Goal: Task Accomplishment & Management: Complete application form

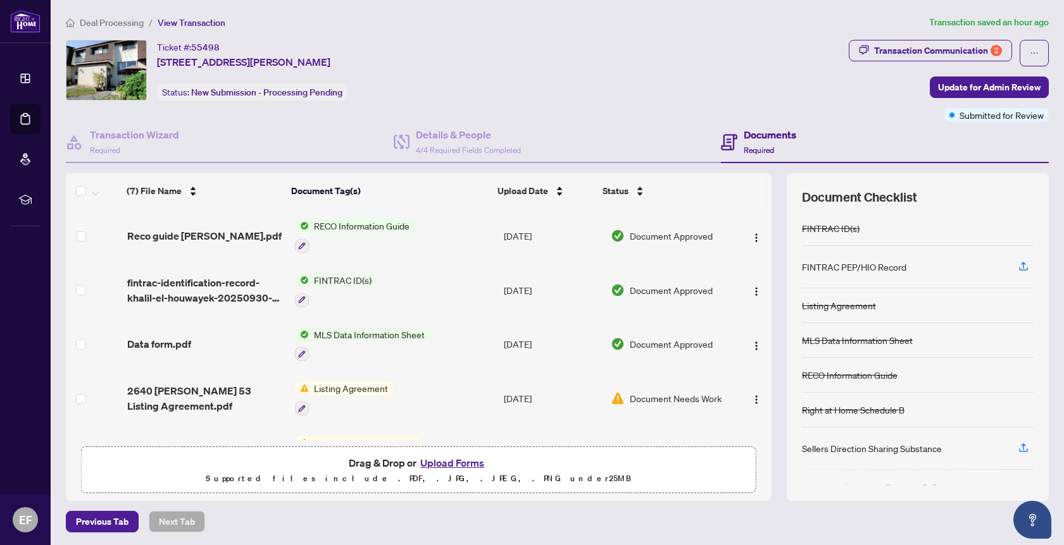
scroll to position [48, 0]
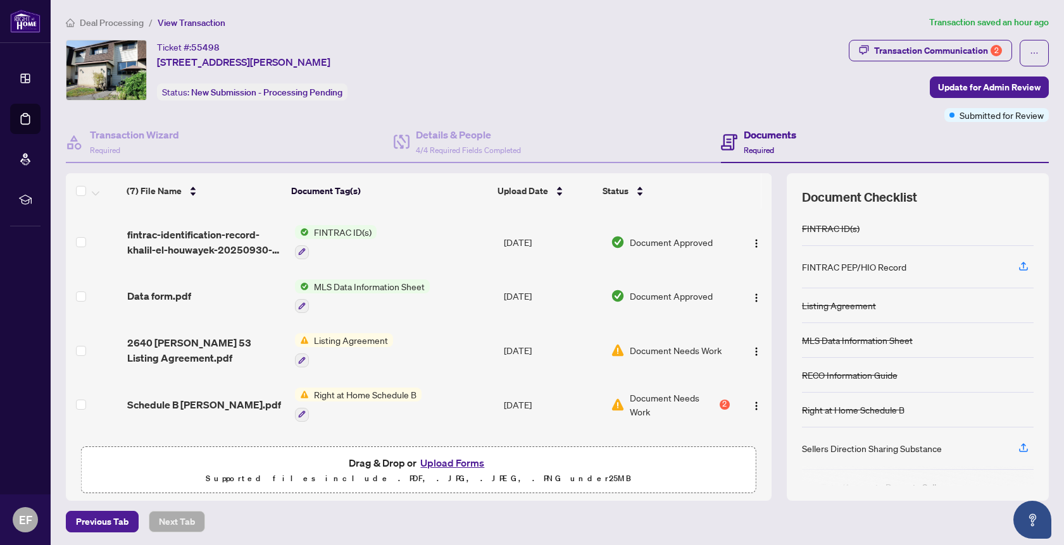
click at [346, 338] on span "Listing Agreement" at bounding box center [351, 340] width 84 height 14
click at [352, 400] on span "Listing Agreement" at bounding box center [325, 400] width 84 height 14
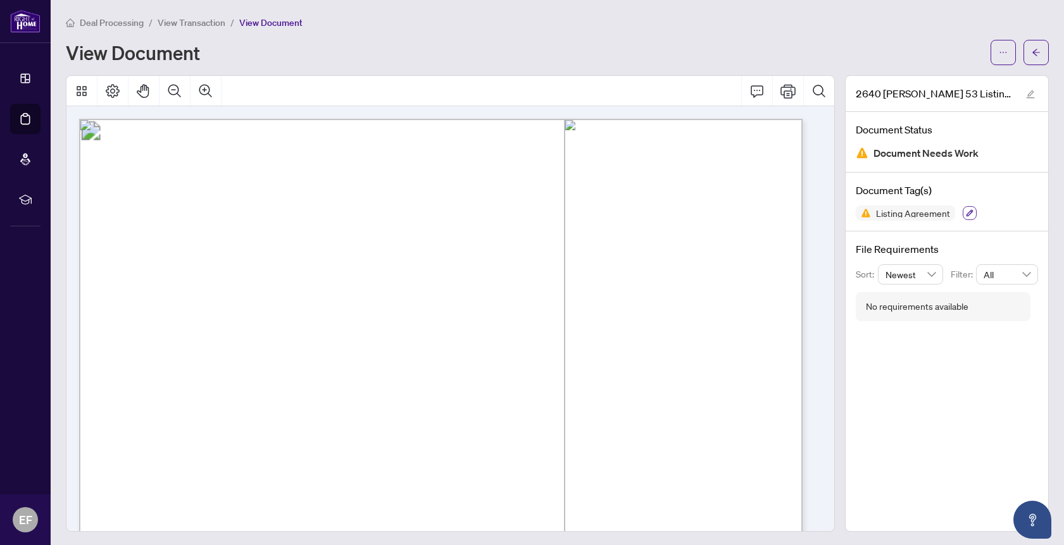
click at [962, 213] on button "button" at bounding box center [969, 213] width 14 height 14
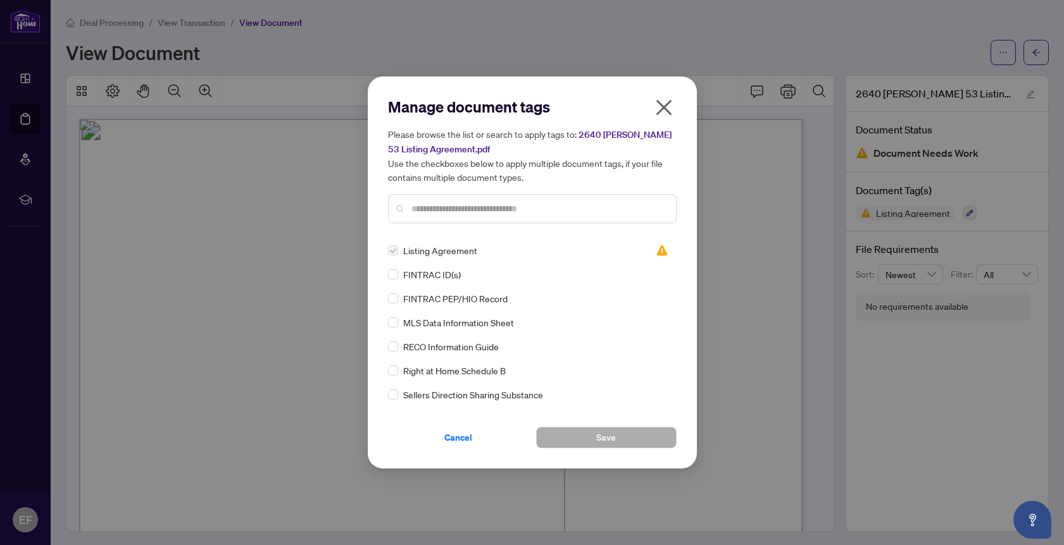
click at [663, 103] on icon "close" at bounding box center [664, 107] width 20 height 20
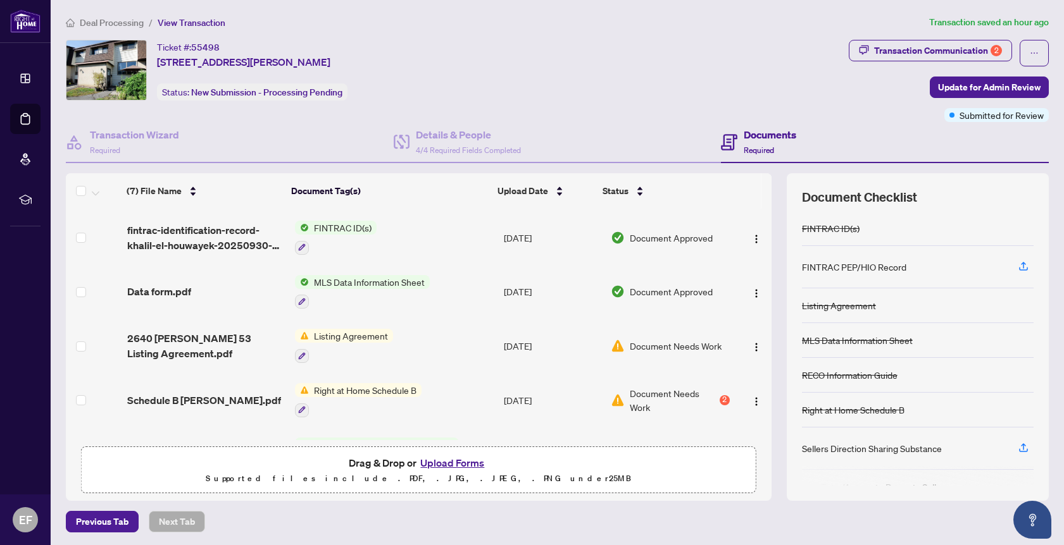
scroll to position [61, 0]
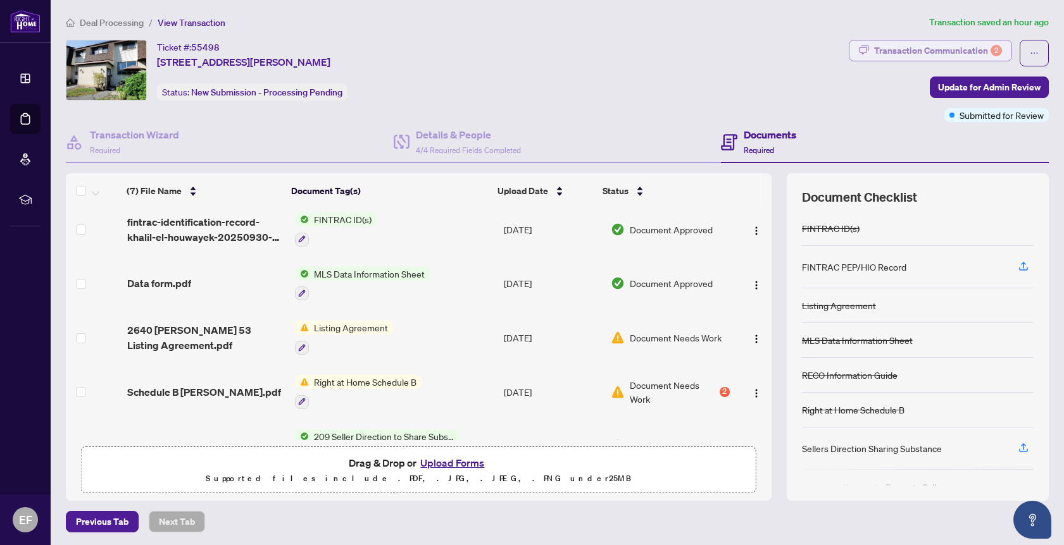
click at [925, 54] on div "Transaction Communication 2" at bounding box center [938, 50] width 128 height 20
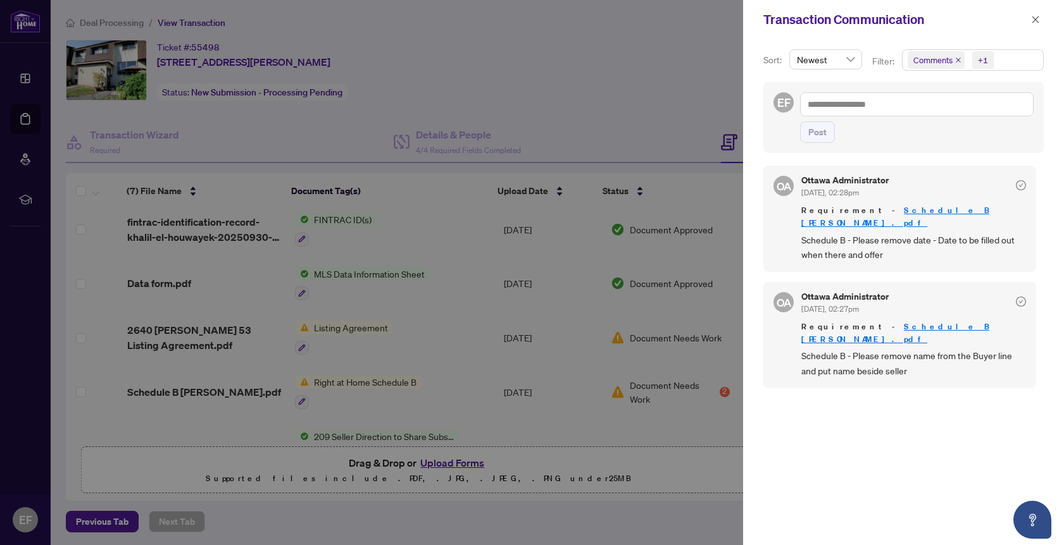
scroll to position [0, 0]
click at [1038, 18] on icon "close" at bounding box center [1035, 19] width 9 height 9
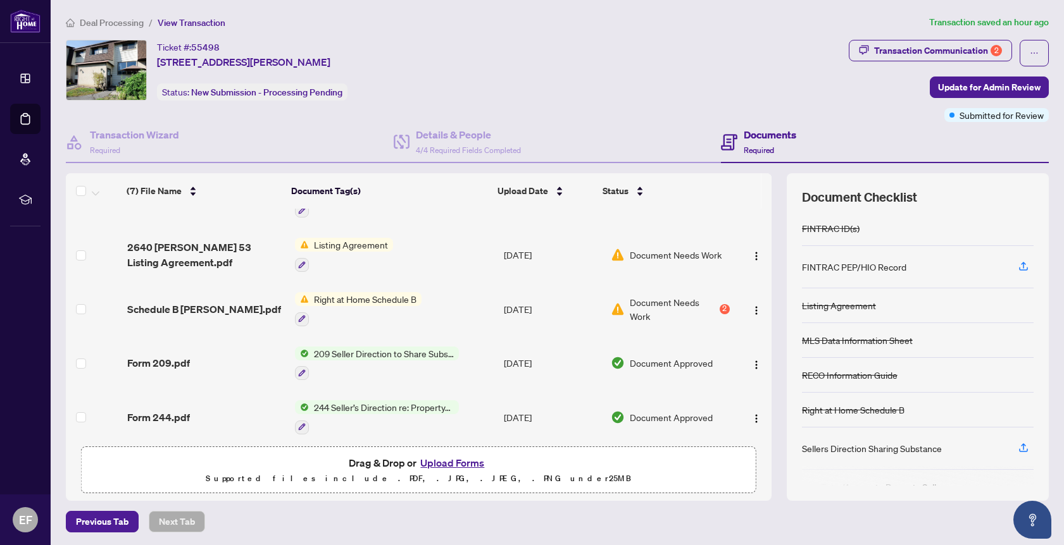
scroll to position [149, 0]
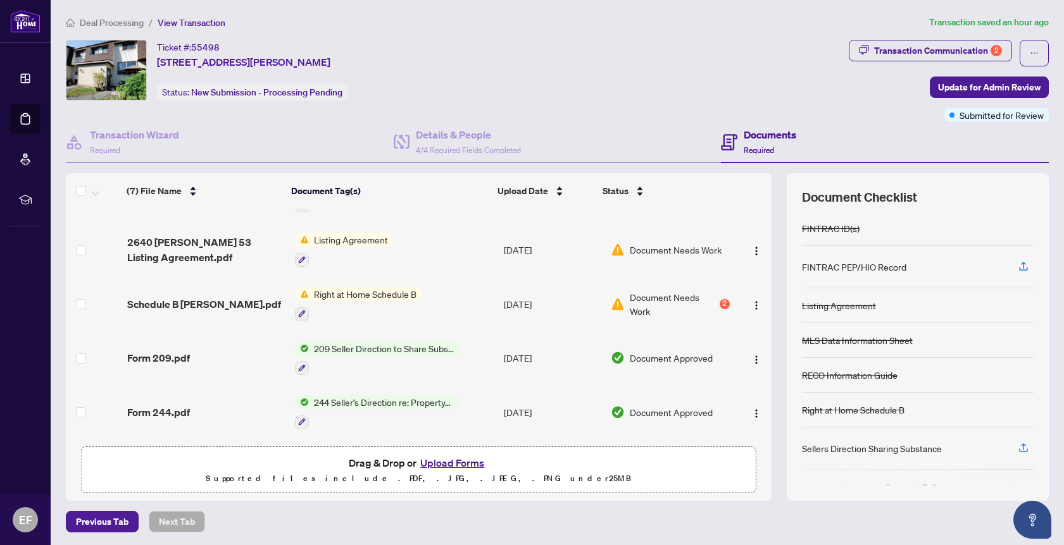
click at [401, 292] on span "Right at Home Schedule B" at bounding box center [365, 294] width 113 height 14
click at [382, 352] on span "Right at Home Schedule B" at bounding box center [354, 353] width 113 height 14
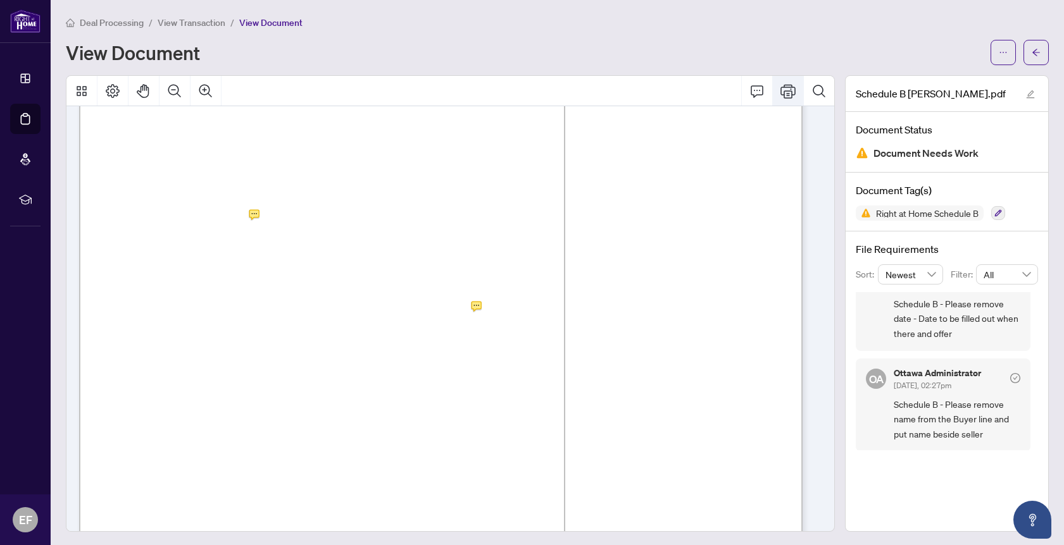
click at [780, 94] on icon "Print" at bounding box center [787, 91] width 15 height 14
click at [1032, 52] on icon "arrow-left" at bounding box center [1036, 52] width 8 height 7
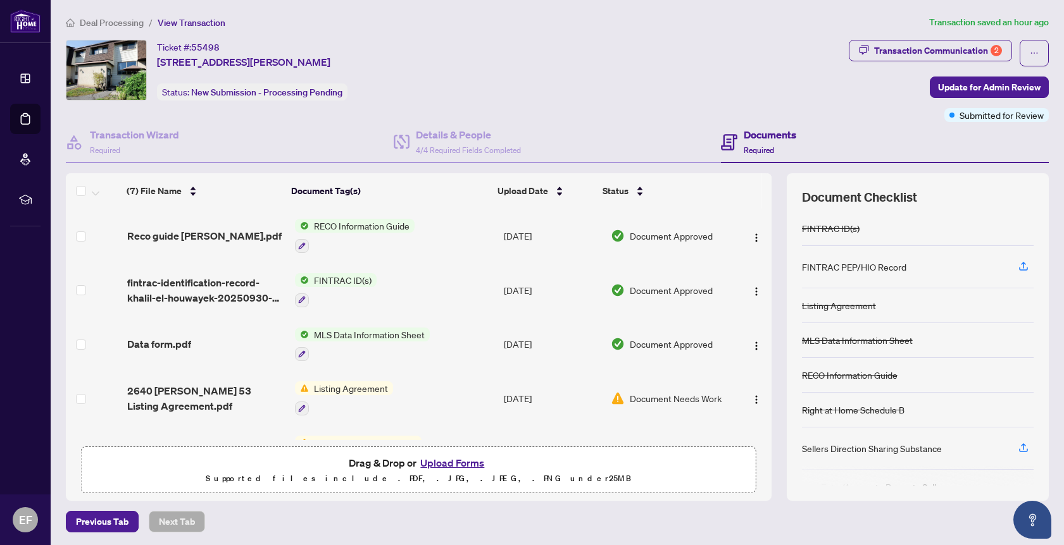
click at [440, 459] on button "Upload Forms" at bounding box center [452, 463] width 72 height 16
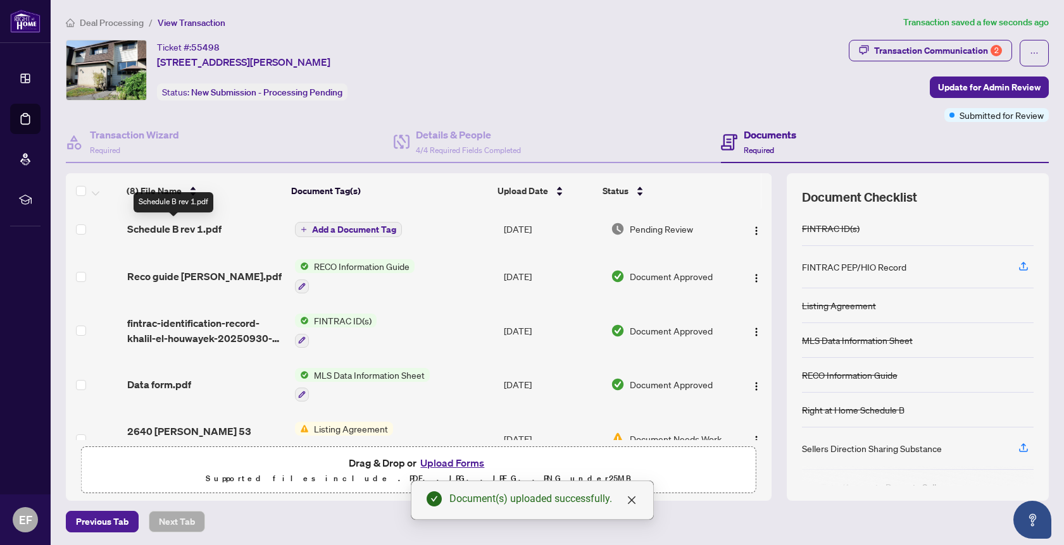
click at [209, 225] on span "Schedule B rev 1.pdf" at bounding box center [174, 228] width 94 height 15
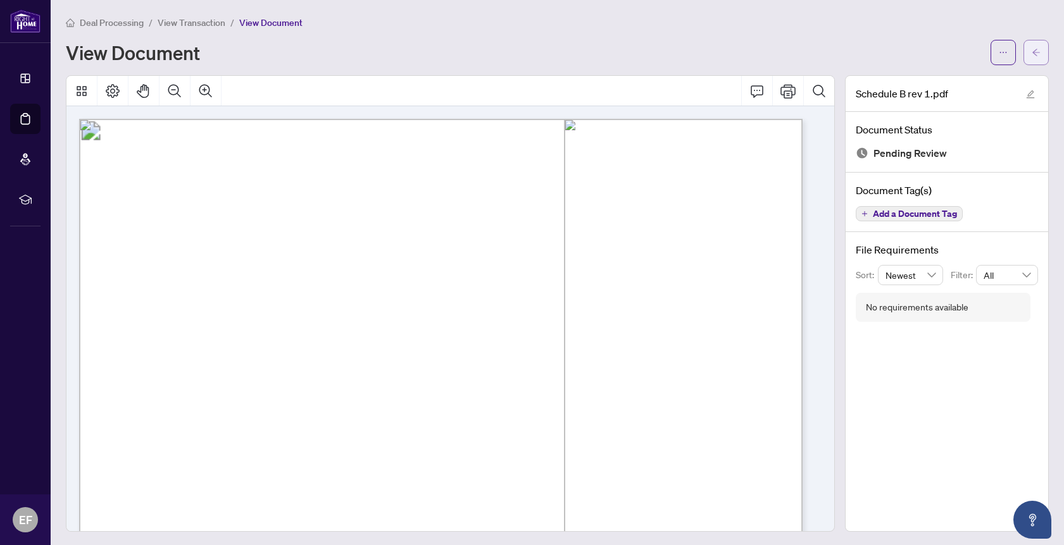
click at [1031, 52] on icon "arrow-left" at bounding box center [1035, 52] width 9 height 9
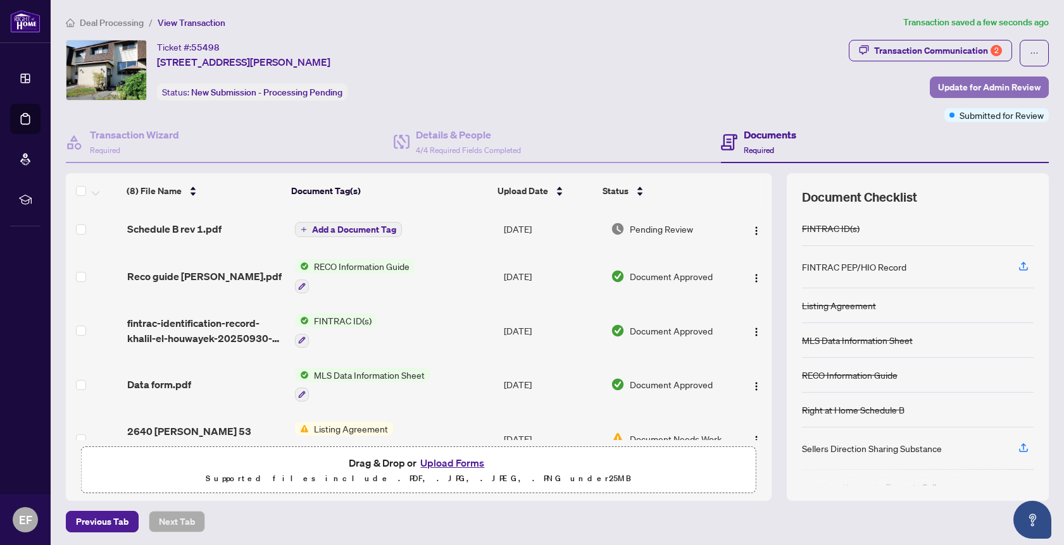
click at [981, 86] on span "Update for Admin Review" at bounding box center [989, 87] width 103 height 20
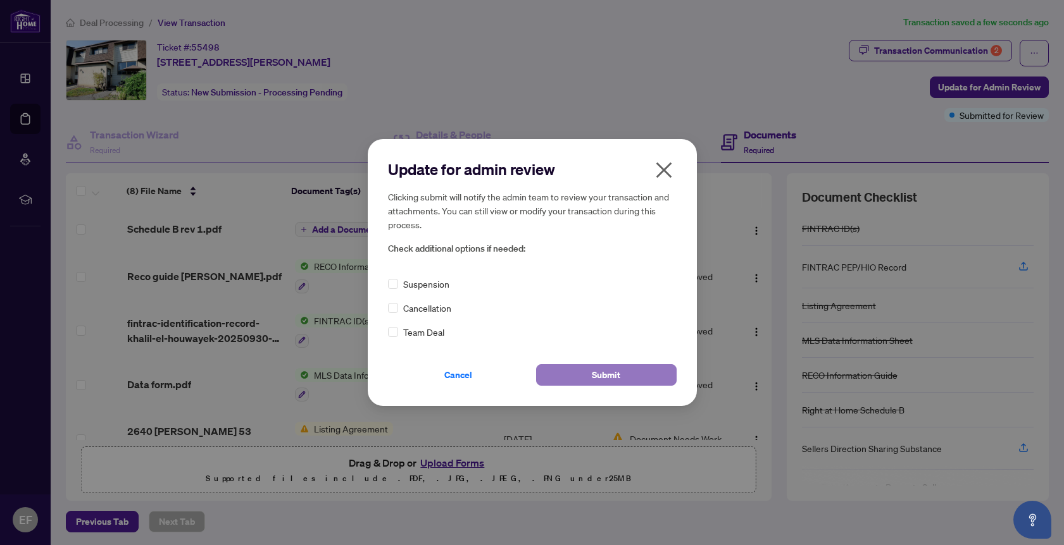
click at [644, 370] on button "Submit" at bounding box center [606, 375] width 140 height 22
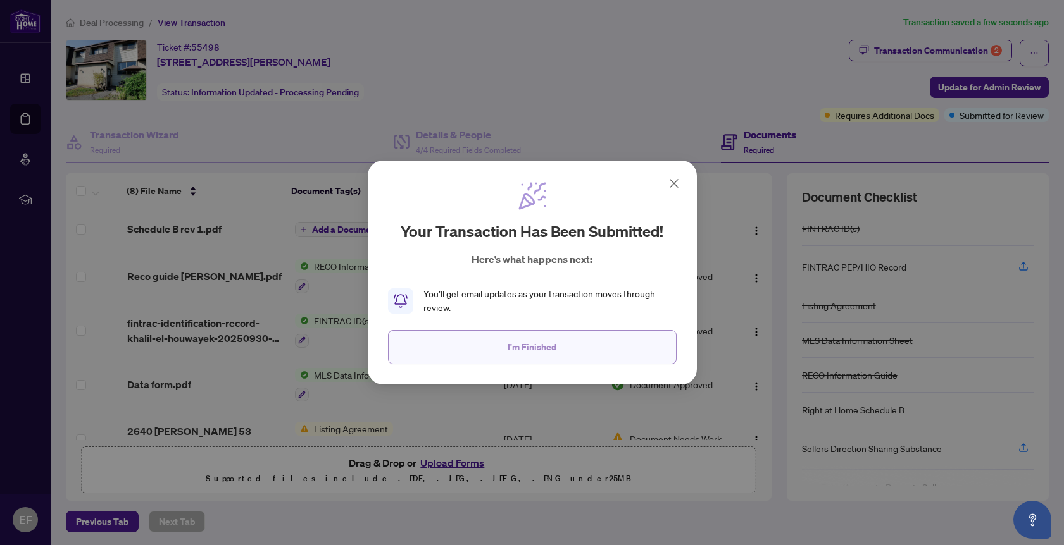
click at [566, 352] on button "I'm Finished" at bounding box center [532, 347] width 289 height 34
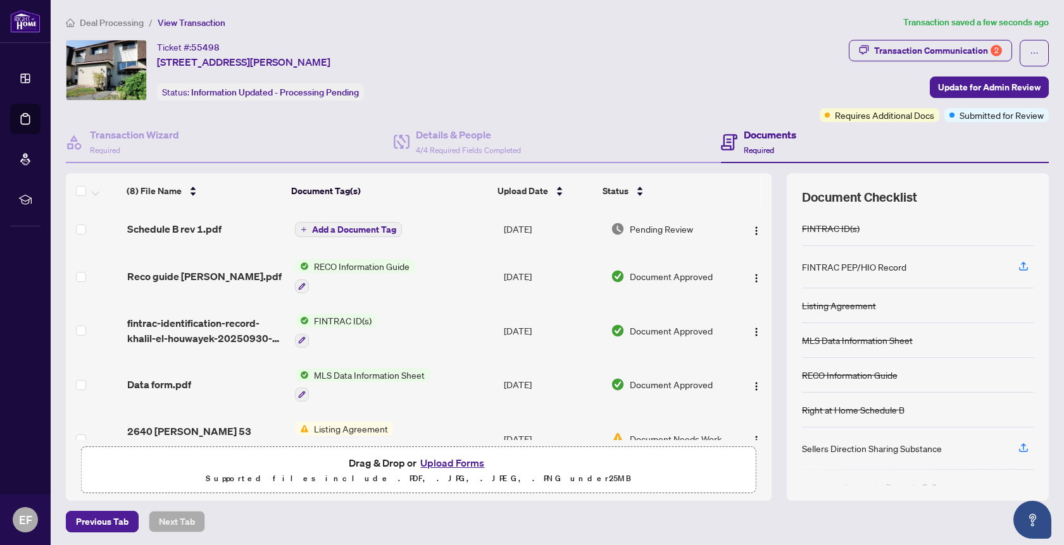
scroll to position [145, 0]
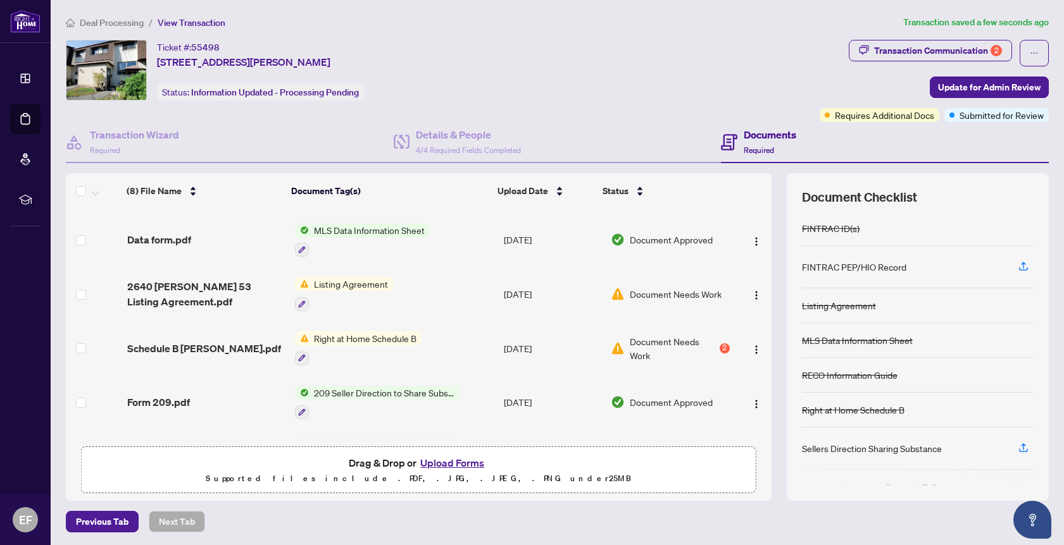
click at [345, 283] on span "Listing Agreement" at bounding box center [351, 284] width 84 height 14
click at [321, 346] on span "Listing Agreement" at bounding box center [325, 344] width 84 height 14
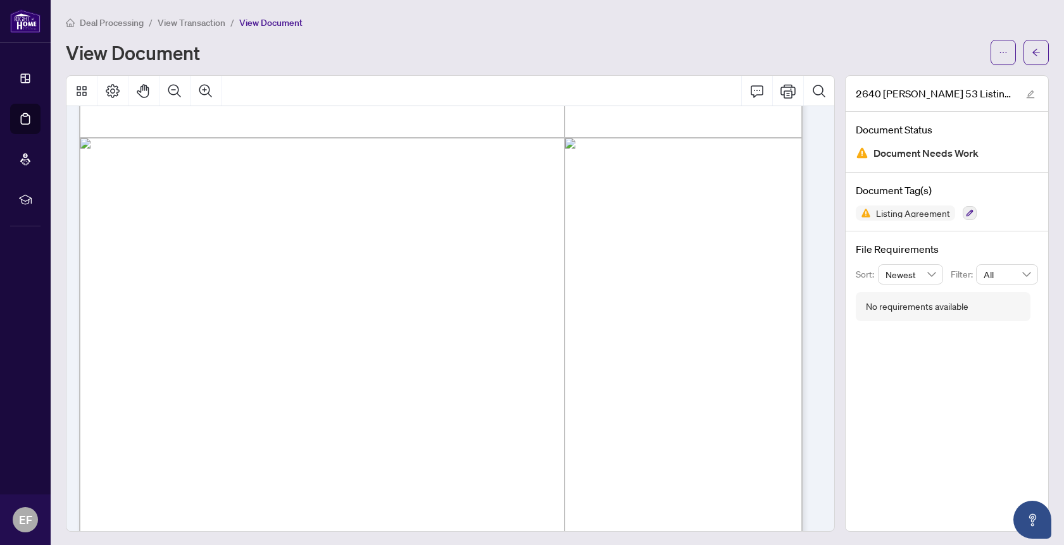
scroll to position [4374, 0]
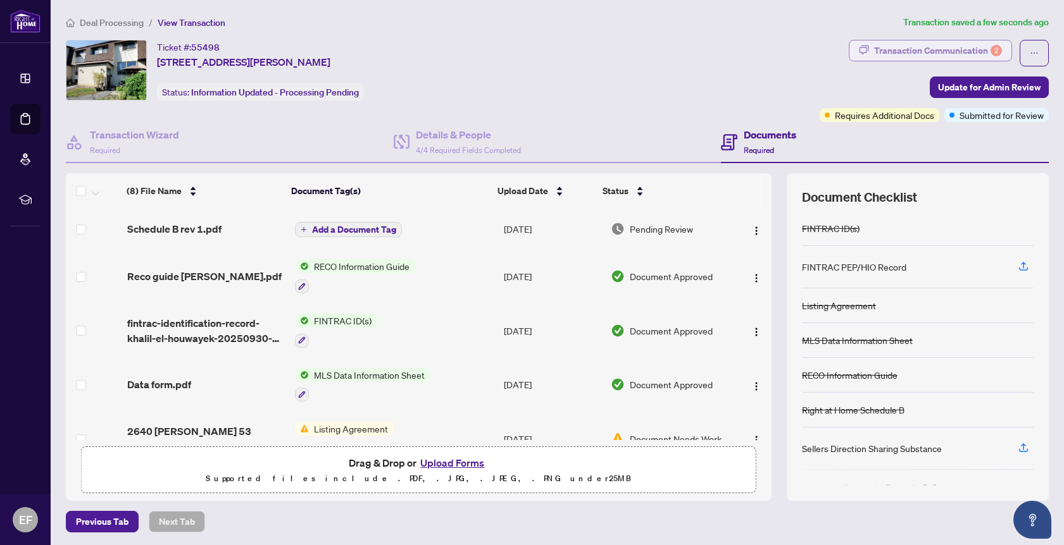
click at [930, 48] on div "Transaction Communication 2" at bounding box center [938, 50] width 128 height 20
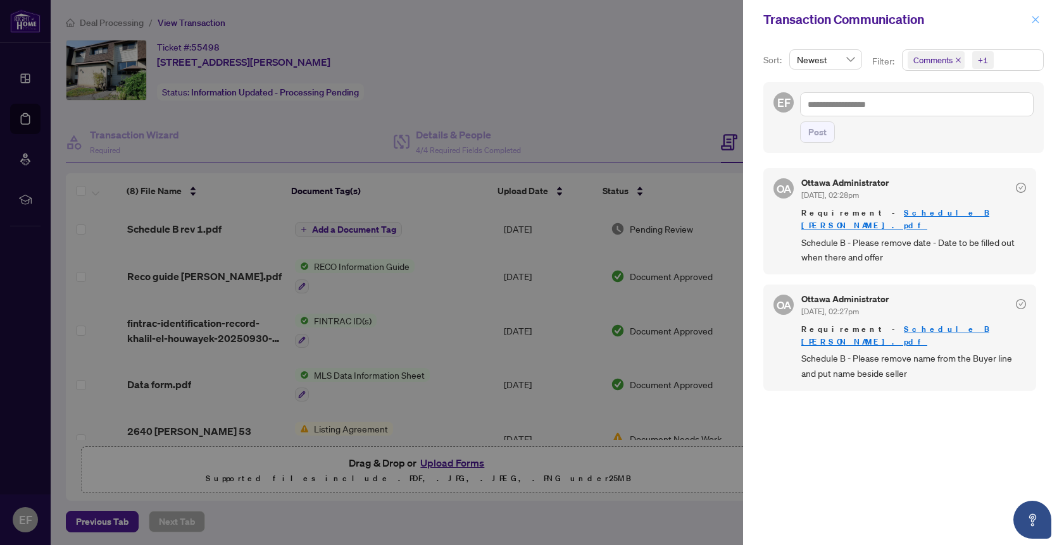
click at [1037, 20] on icon "close" at bounding box center [1035, 19] width 9 height 9
